Goal: Task Accomplishment & Management: Manage account settings

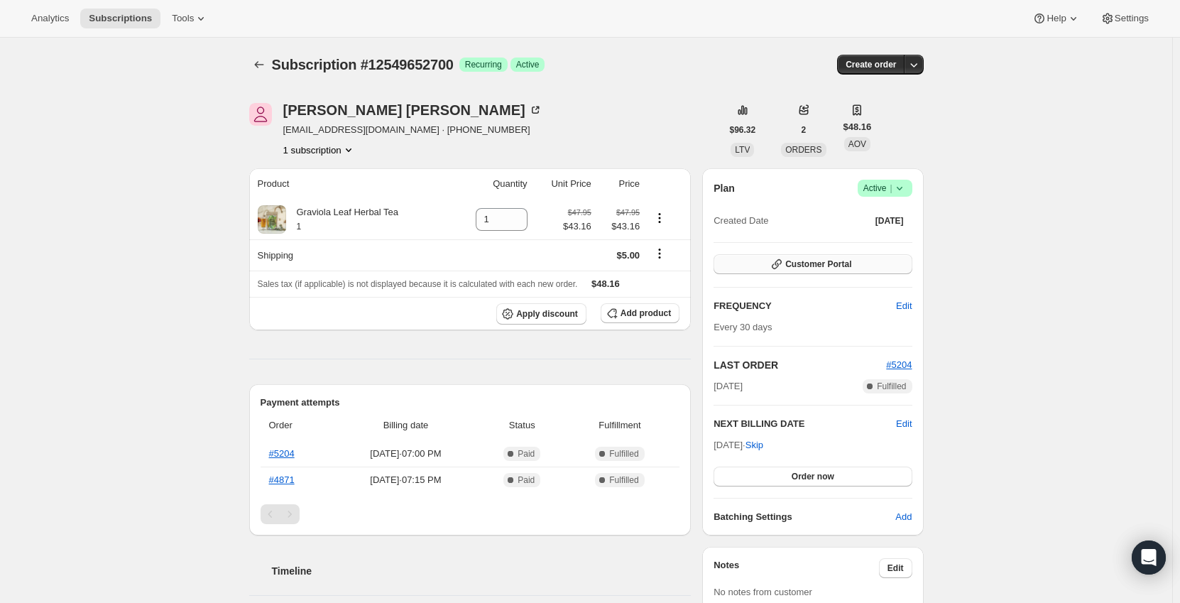
click at [854, 266] on button "Customer Portal" at bounding box center [813, 264] width 198 height 20
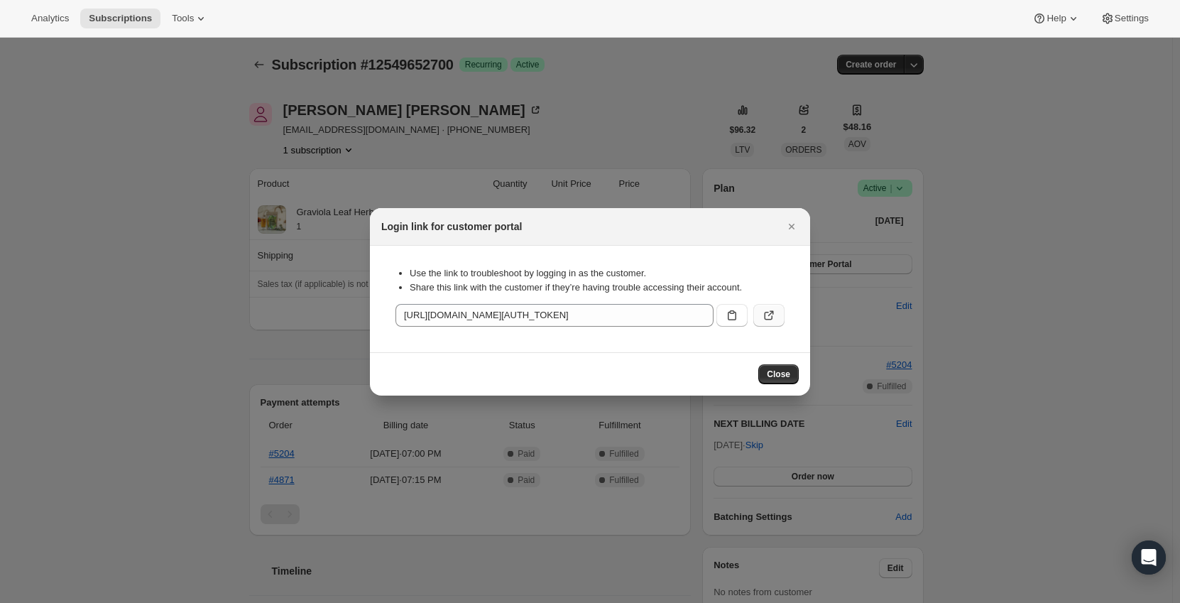
click at [770, 317] on icon ":rc0:" at bounding box center [769, 315] width 14 height 14
click at [797, 224] on icon "Close" at bounding box center [792, 226] width 14 height 14
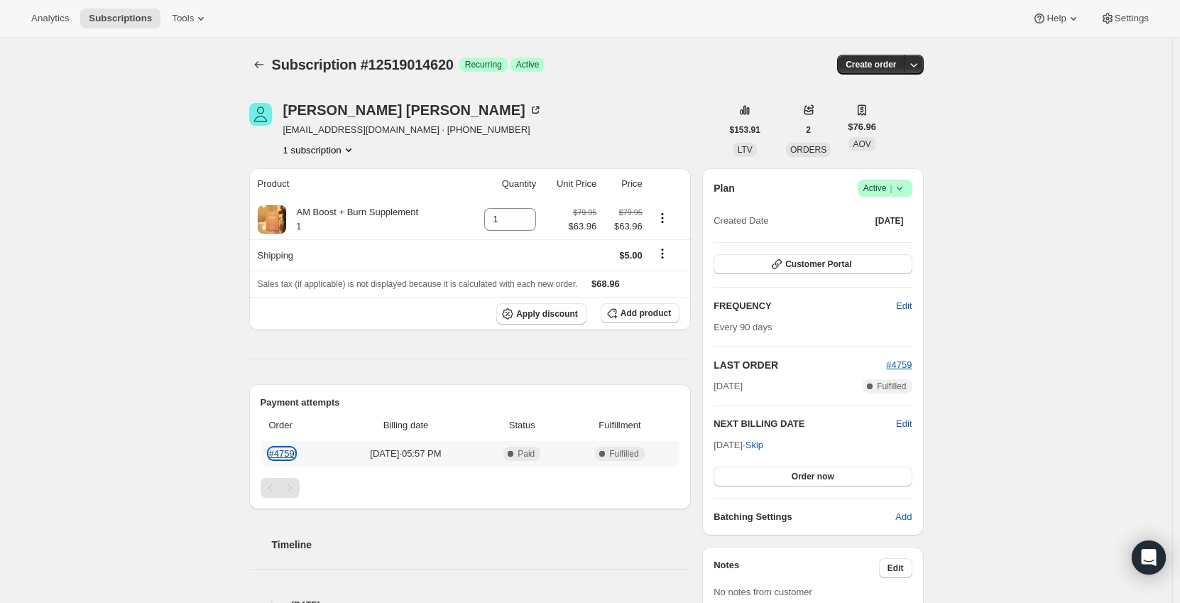
click at [293, 450] on link "#4759" at bounding box center [282, 453] width 26 height 11
click at [572, 318] on span "Apply discount" at bounding box center [547, 313] width 62 height 11
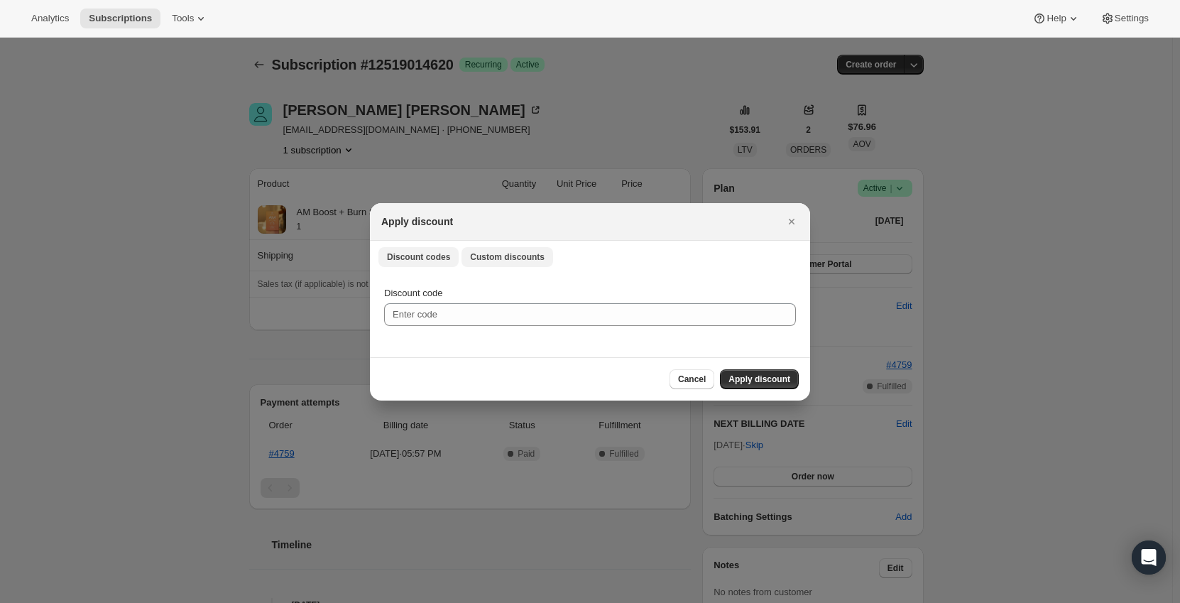
click at [518, 250] on button "Custom discounts" at bounding box center [508, 257] width 92 height 20
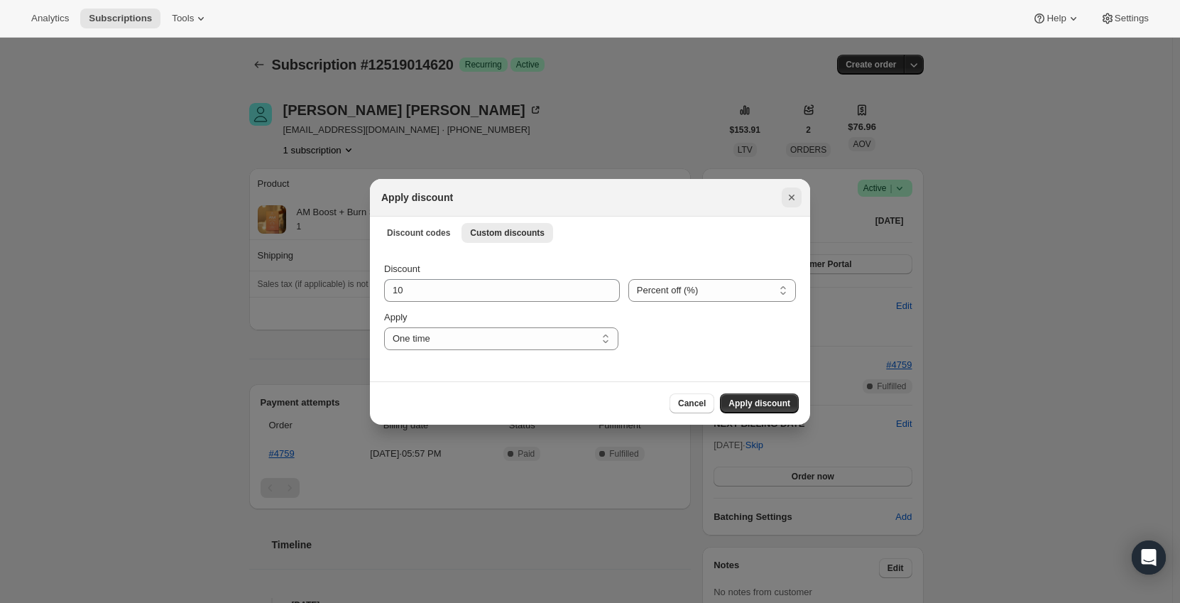
click at [791, 198] on icon "Close" at bounding box center [792, 198] width 6 height 6
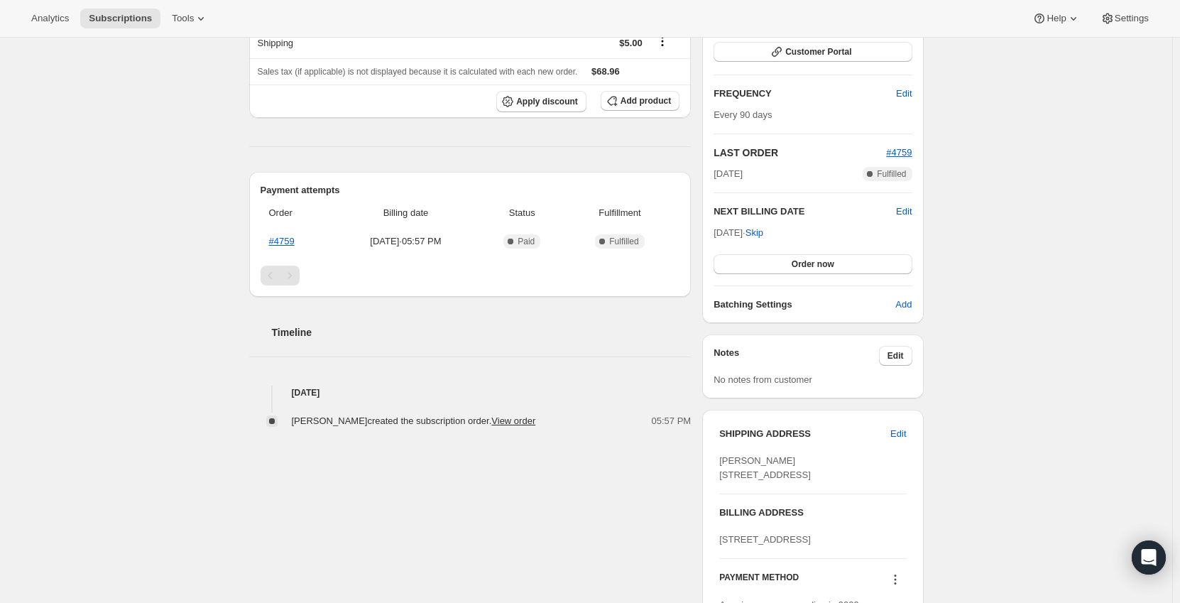
scroll to position [213, 0]
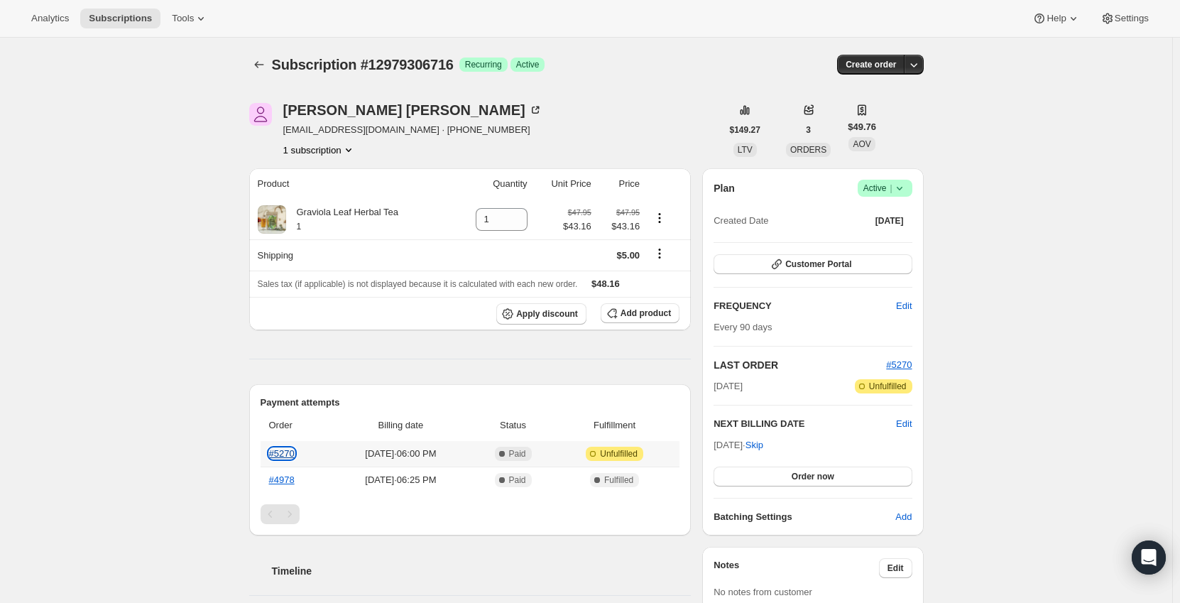
click at [283, 455] on link "#5270" at bounding box center [282, 453] width 26 height 11
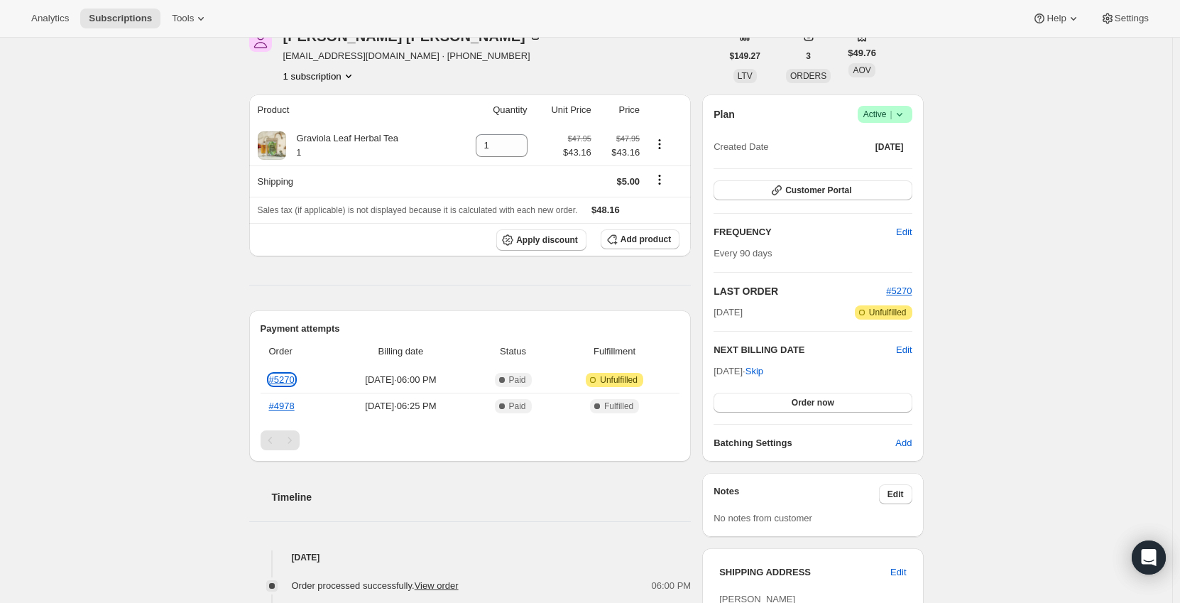
scroll to position [68, 0]
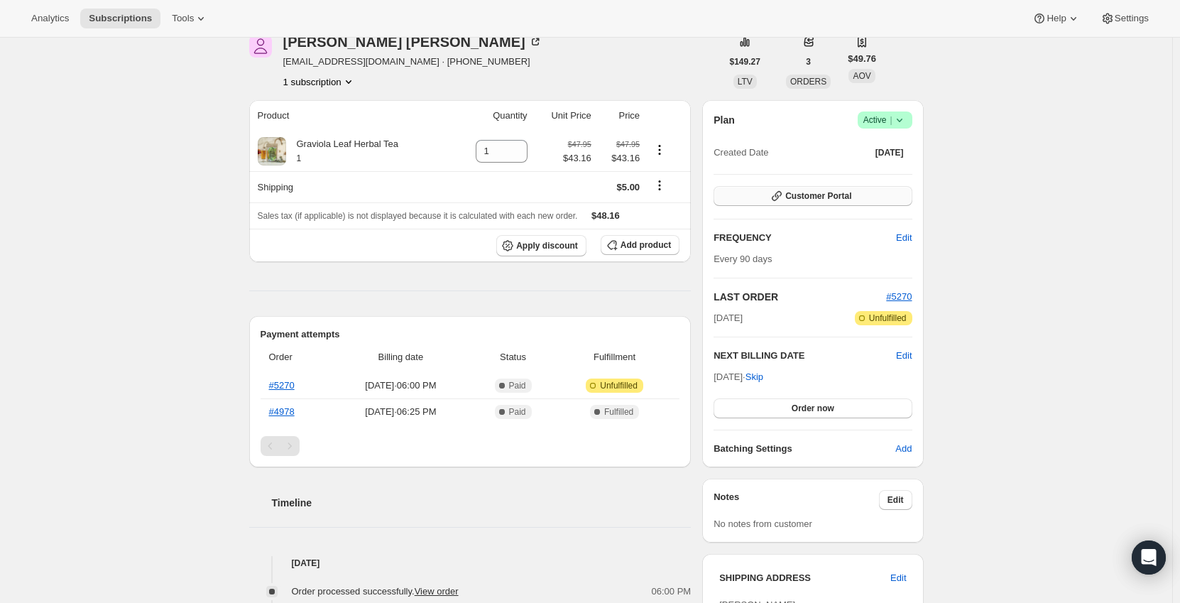
click at [843, 197] on span "Customer Portal" at bounding box center [818, 195] width 66 height 11
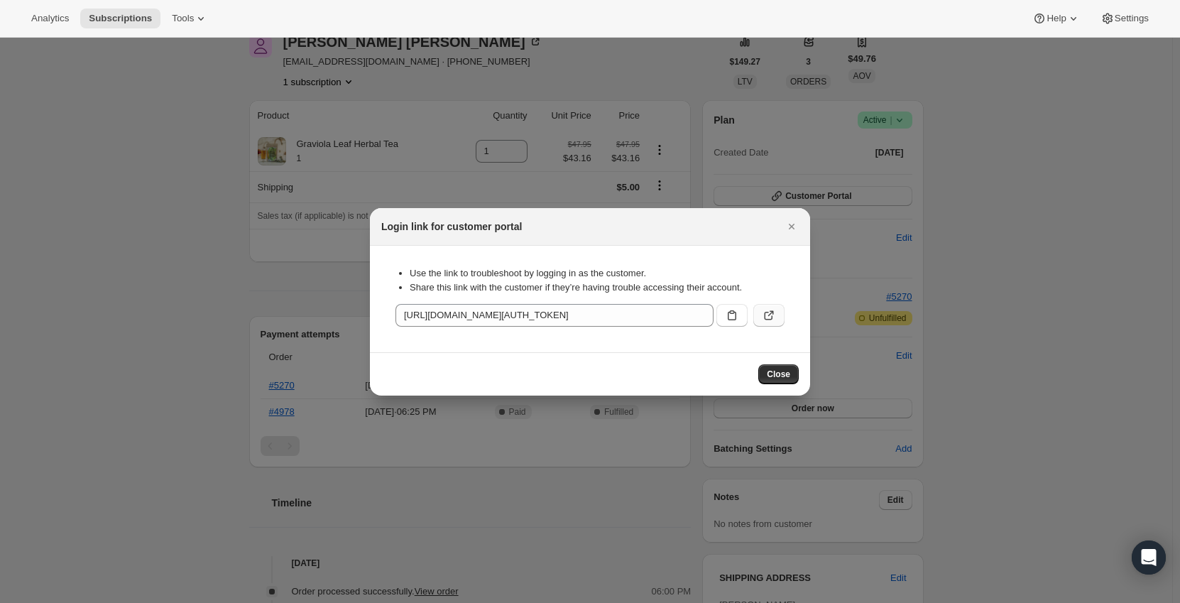
click at [776, 317] on button ":rc0:" at bounding box center [769, 315] width 31 height 23
click at [793, 224] on icon "Close" at bounding box center [792, 226] width 14 height 14
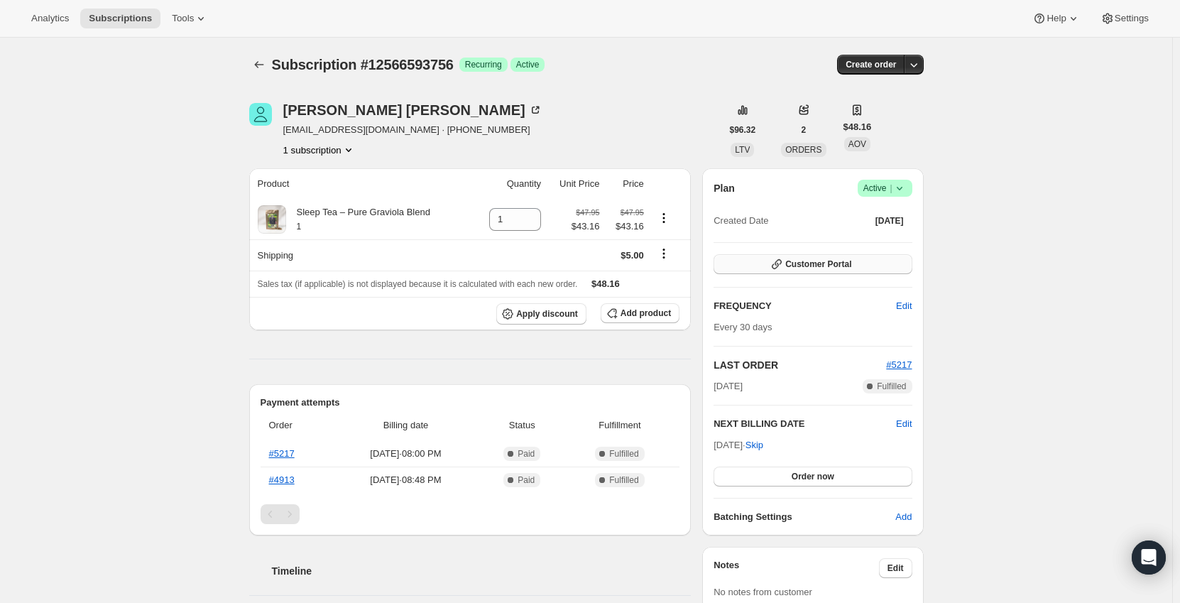
click at [882, 266] on button "Customer Portal" at bounding box center [813, 264] width 198 height 20
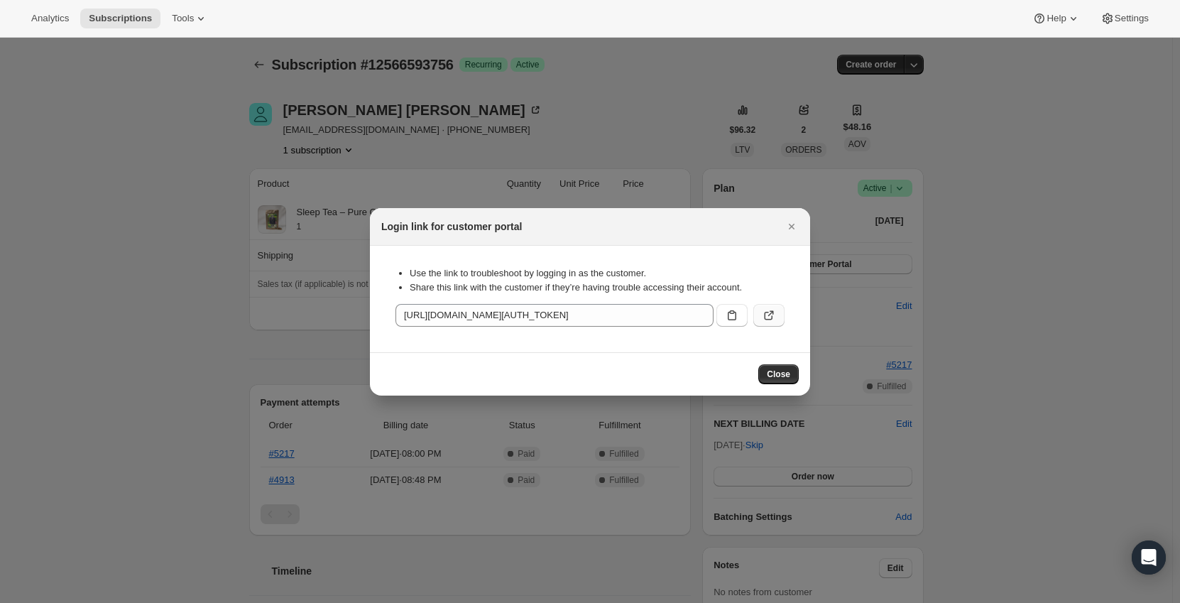
click at [768, 315] on icon ":rc0:" at bounding box center [769, 315] width 14 height 14
